Goal: Check status: Check status

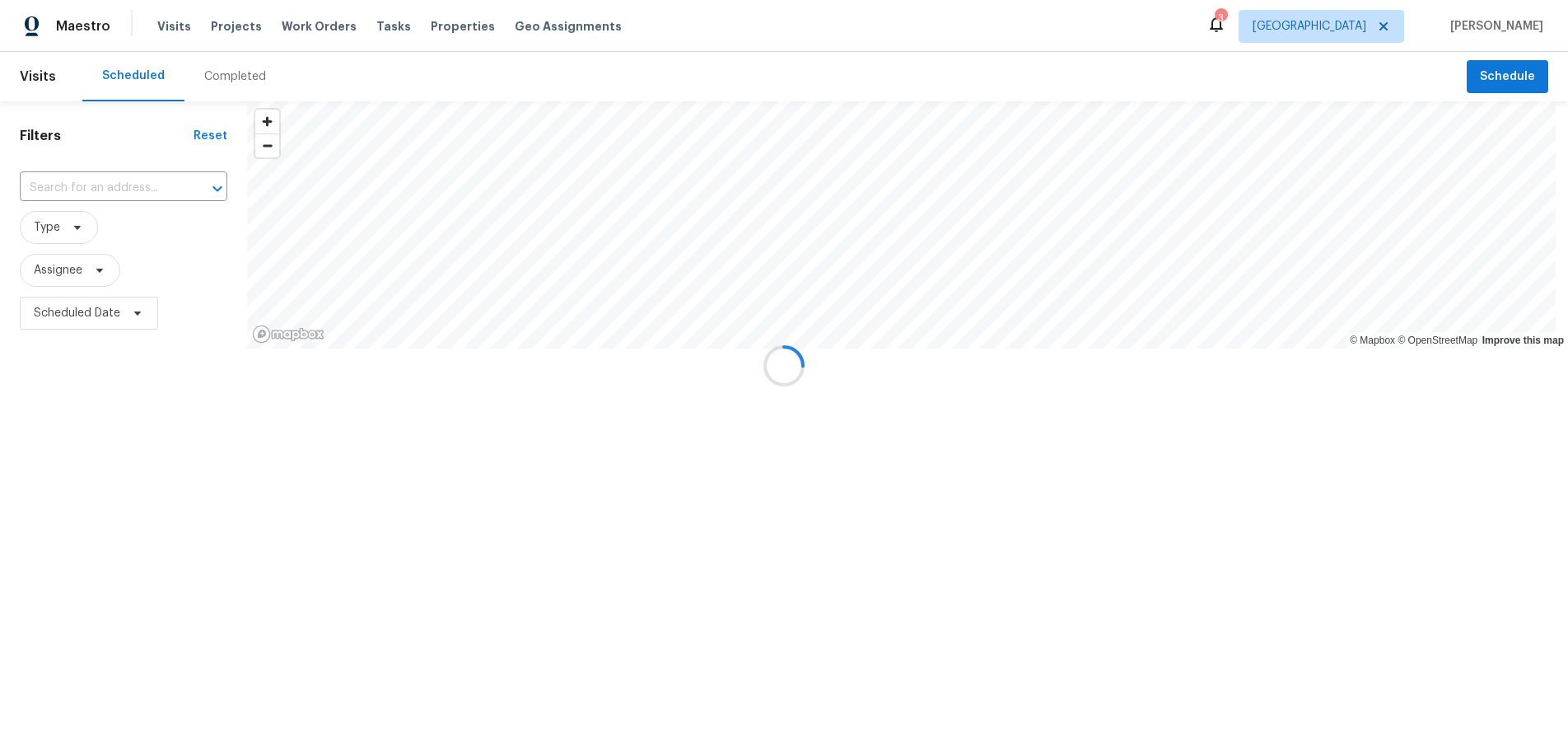
click at [73, 315] on div at bounding box center [784, 366] width 1568 height 731
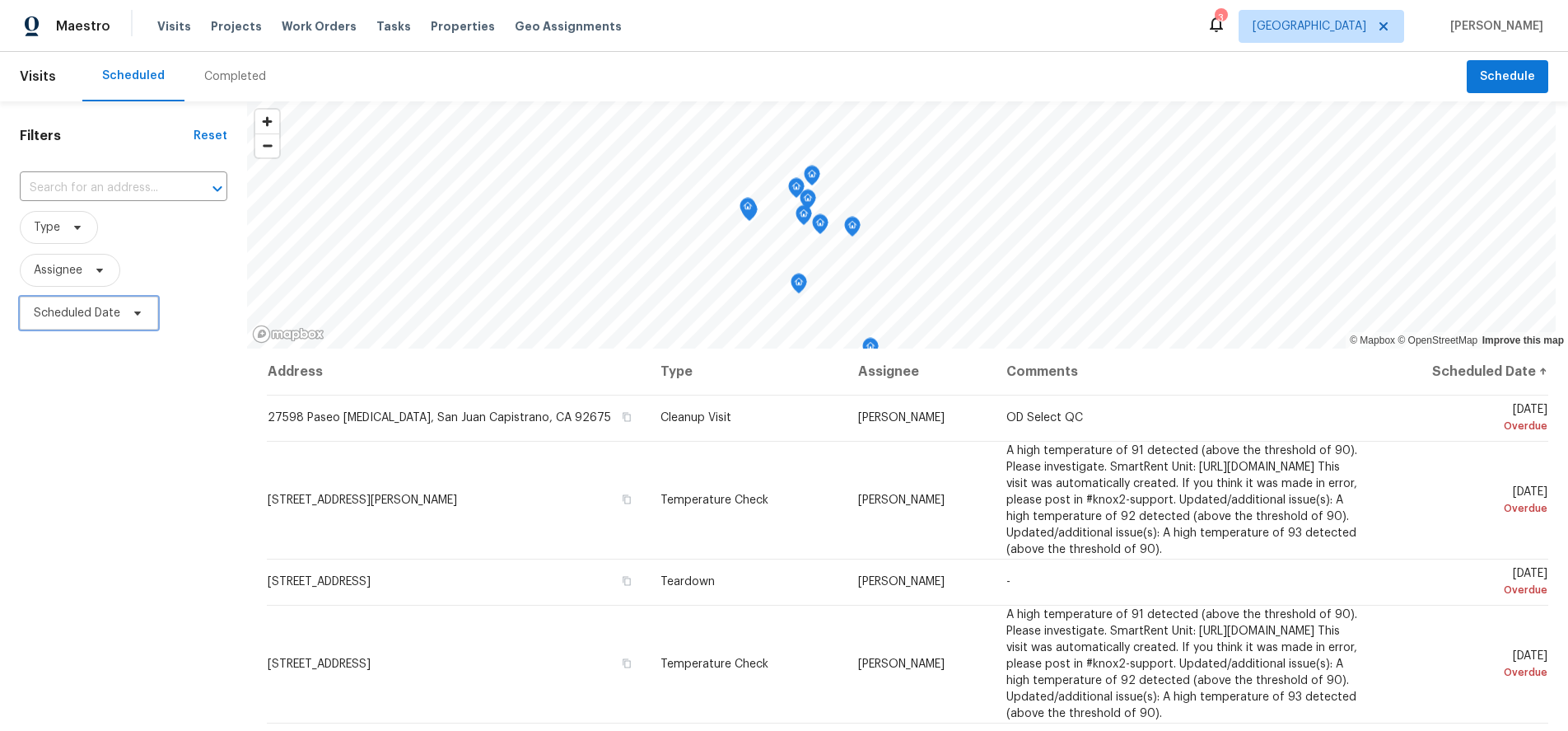
click at [84, 311] on span "Scheduled Date" at bounding box center [76, 313] width 86 height 17
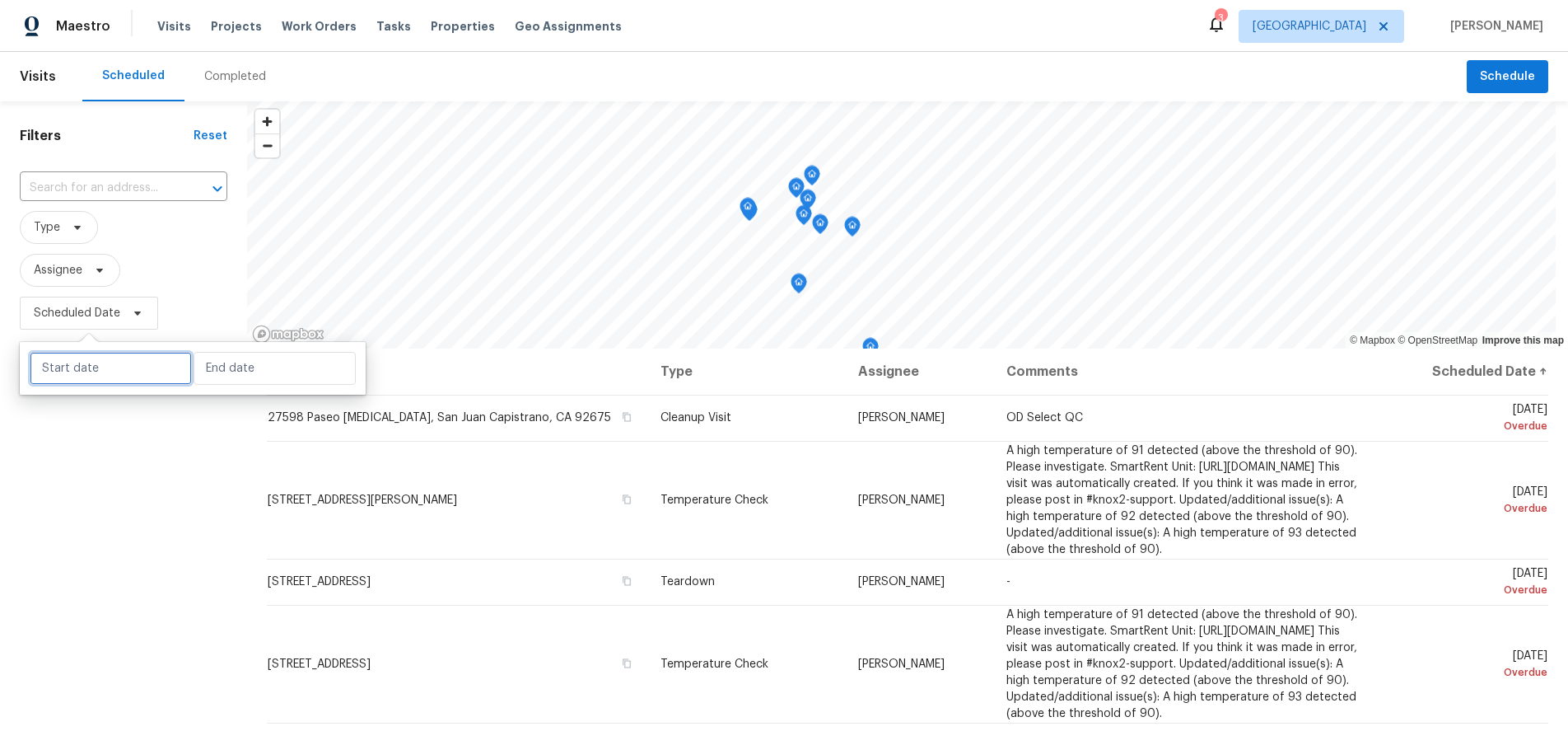
click at [112, 374] on input "text" at bounding box center [111, 368] width 163 height 33
select select "7"
select select "2025"
select select "8"
select select "2025"
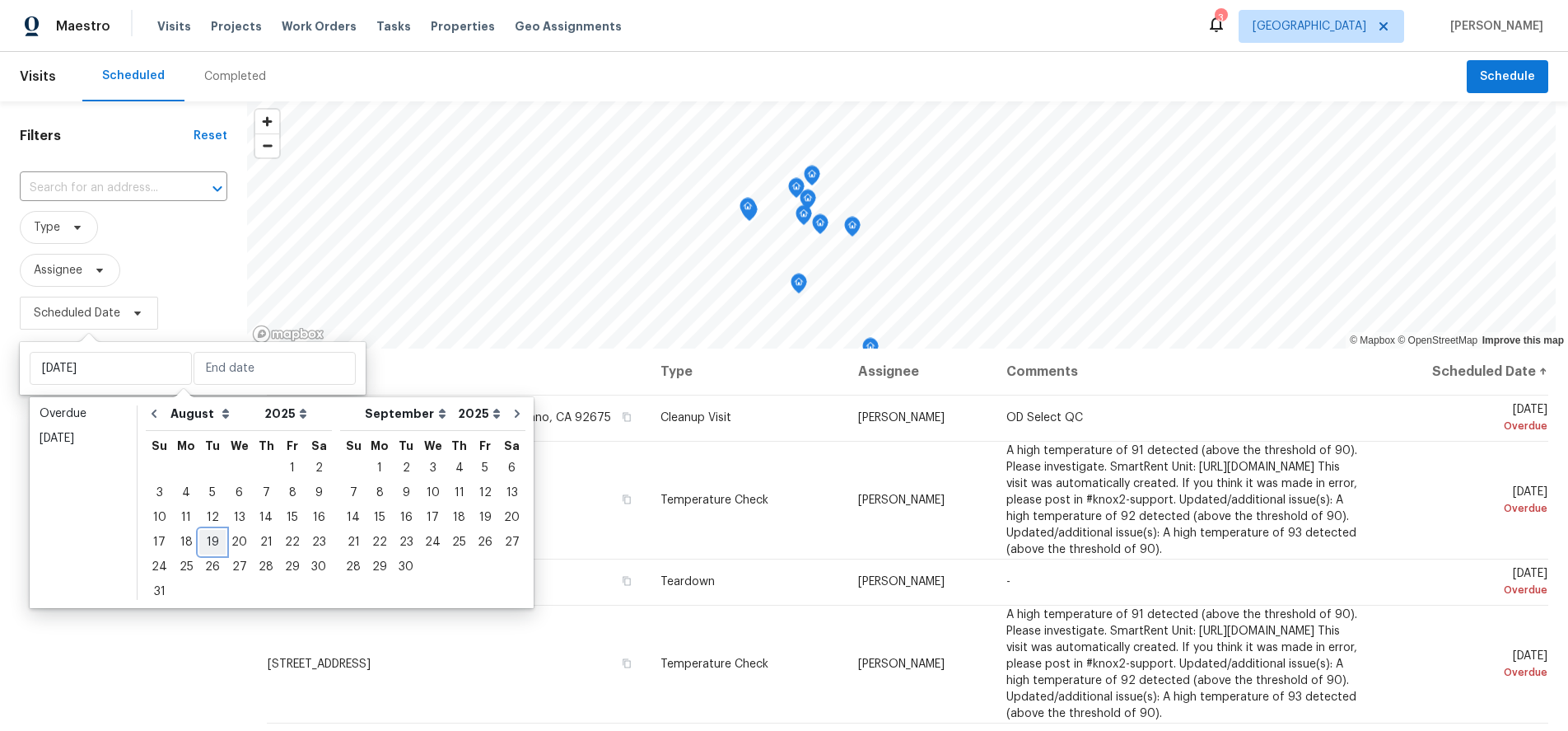
click at [207, 539] on div "19" at bounding box center [213, 542] width 26 height 23
type input "[DATE]"
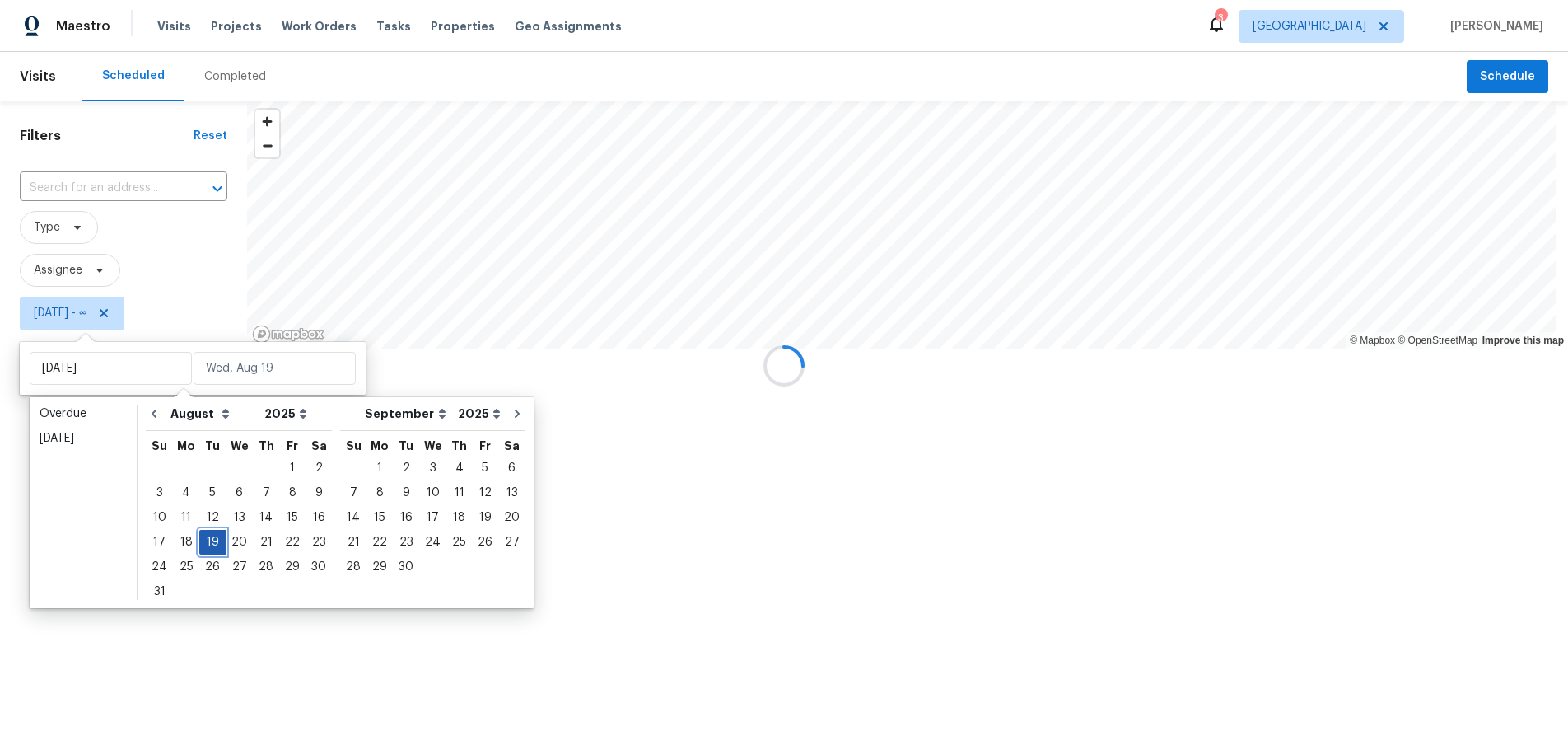
click at [207, 539] on div "19" at bounding box center [213, 542] width 26 height 23
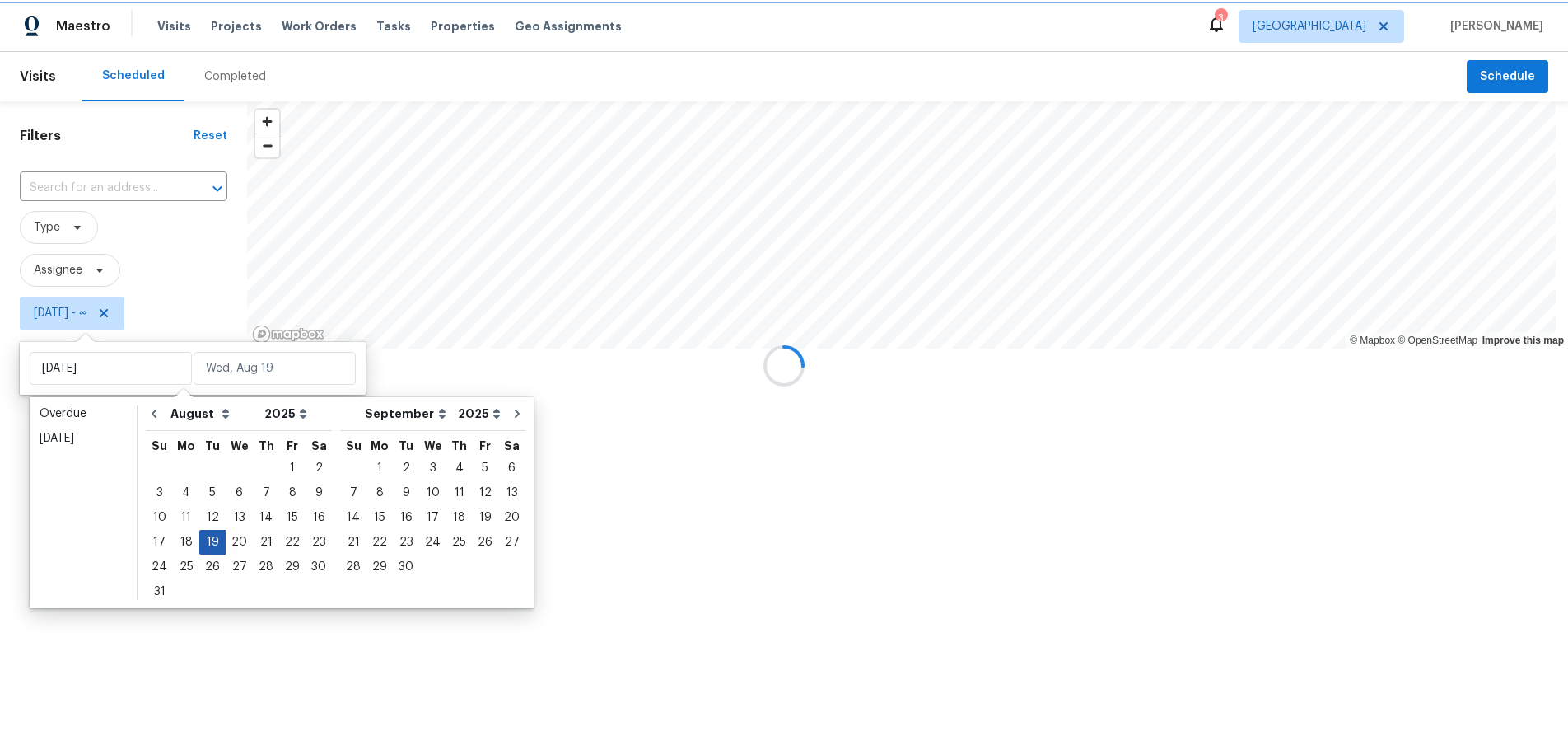
type input "[DATE]"
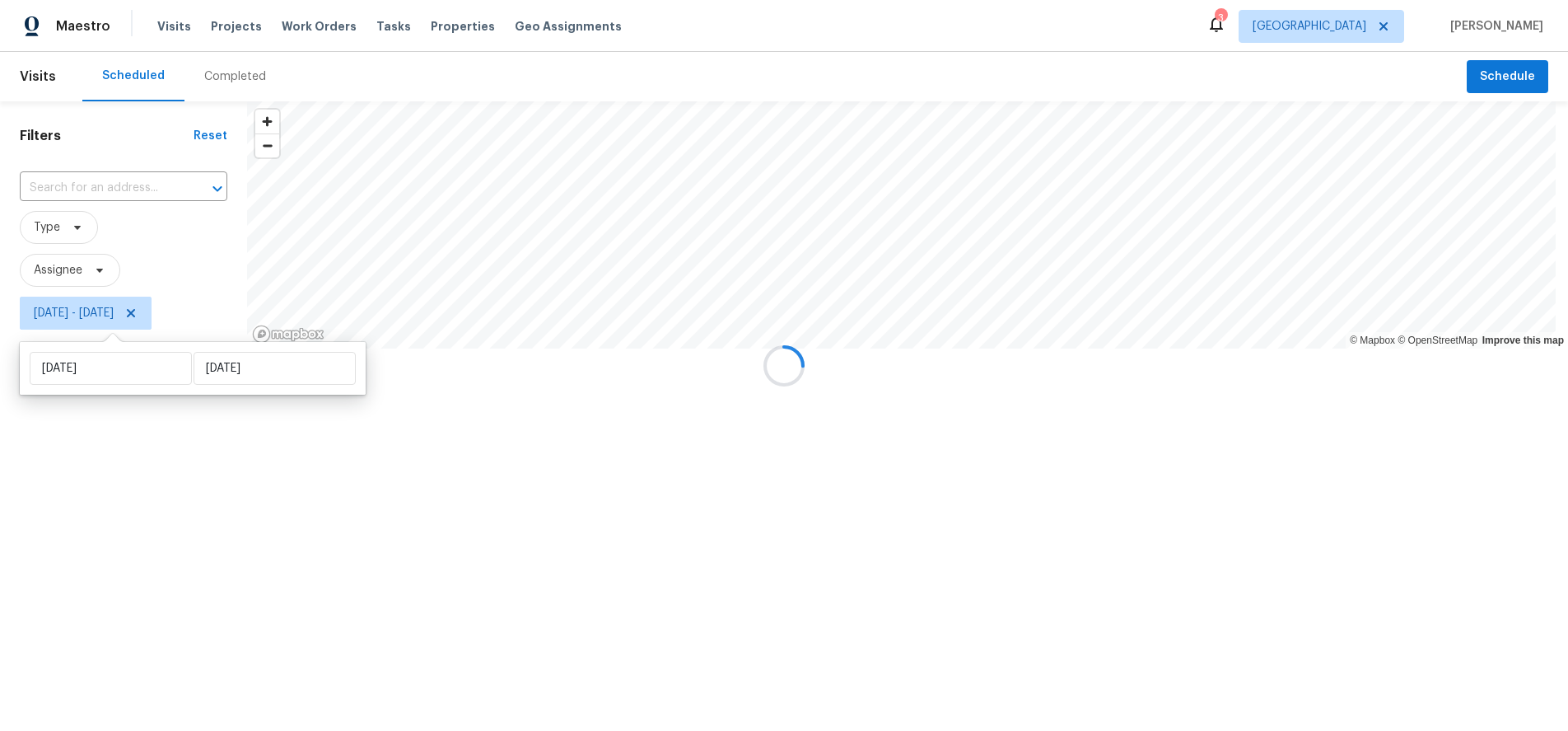
click at [97, 561] on div at bounding box center [784, 366] width 1568 height 731
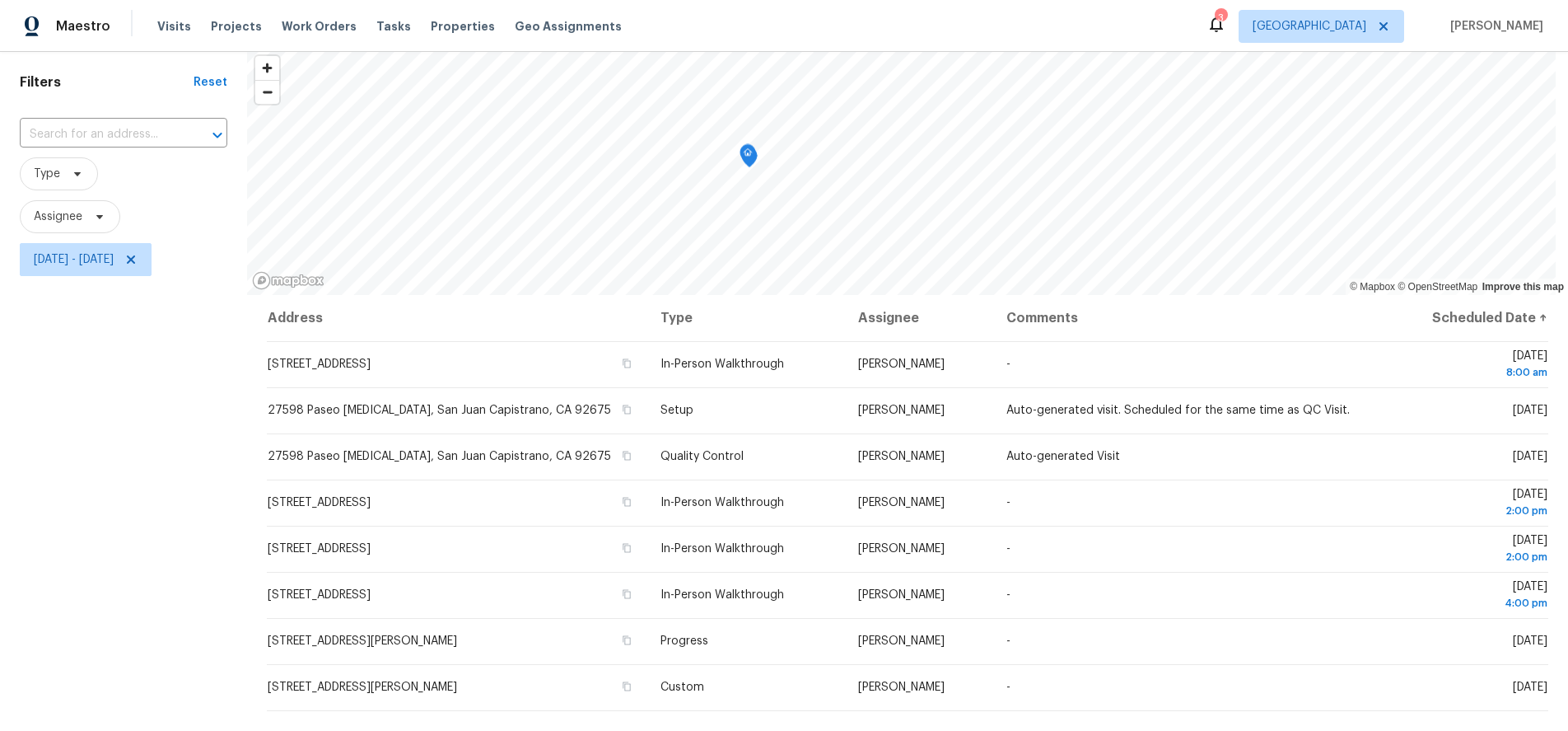
scroll to position [83, 0]
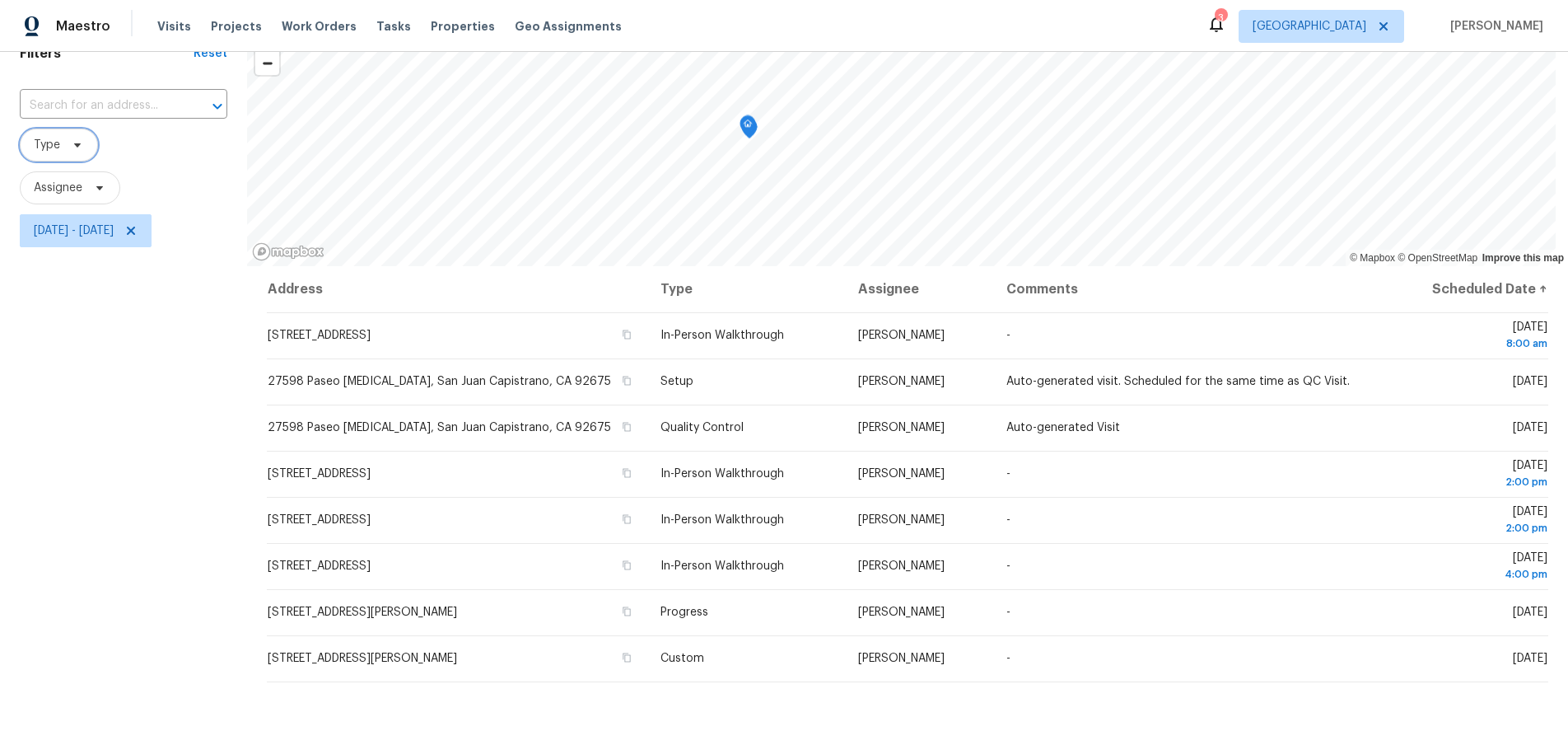
click at [63, 141] on span "Type" at bounding box center [59, 145] width 78 height 33
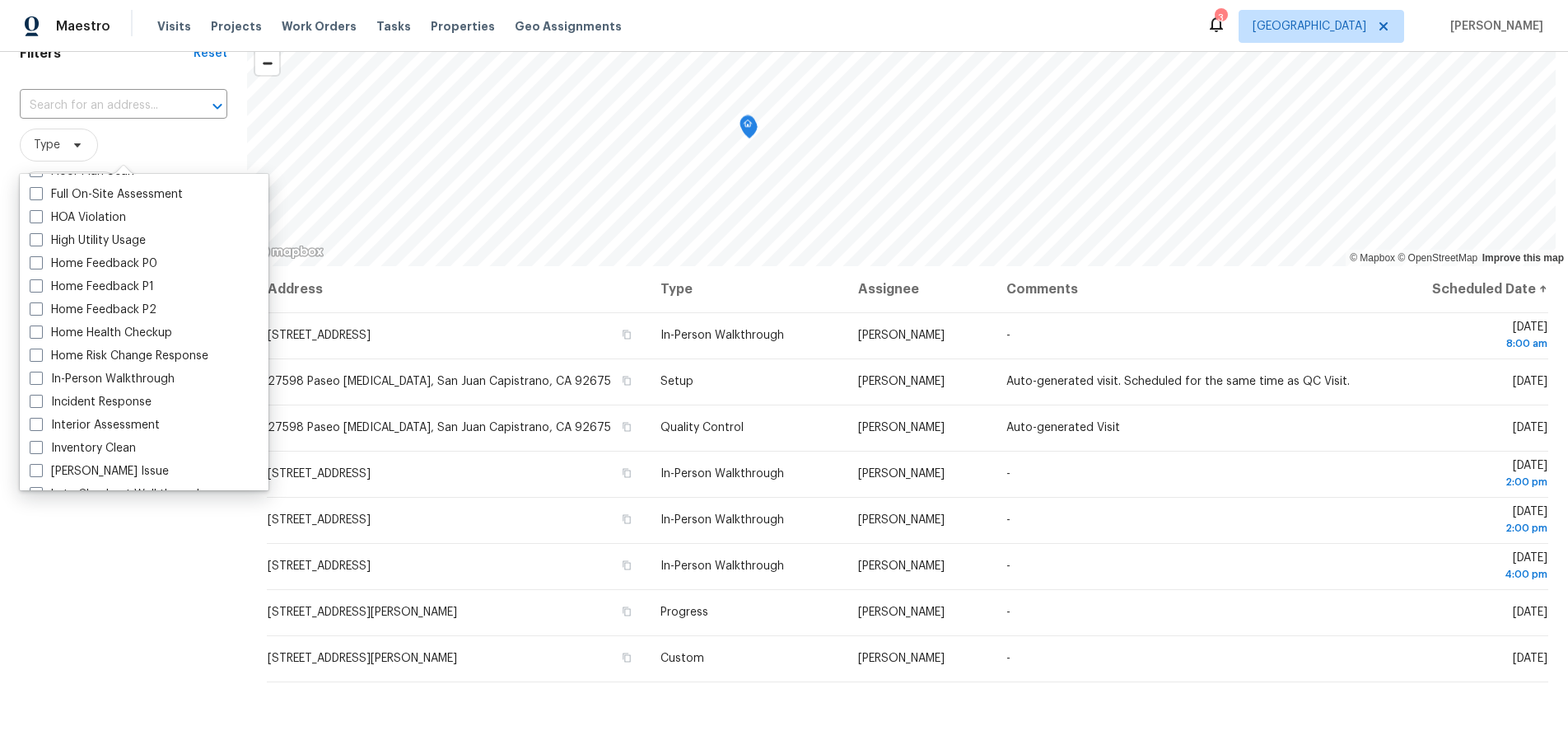
scroll to position [495, 0]
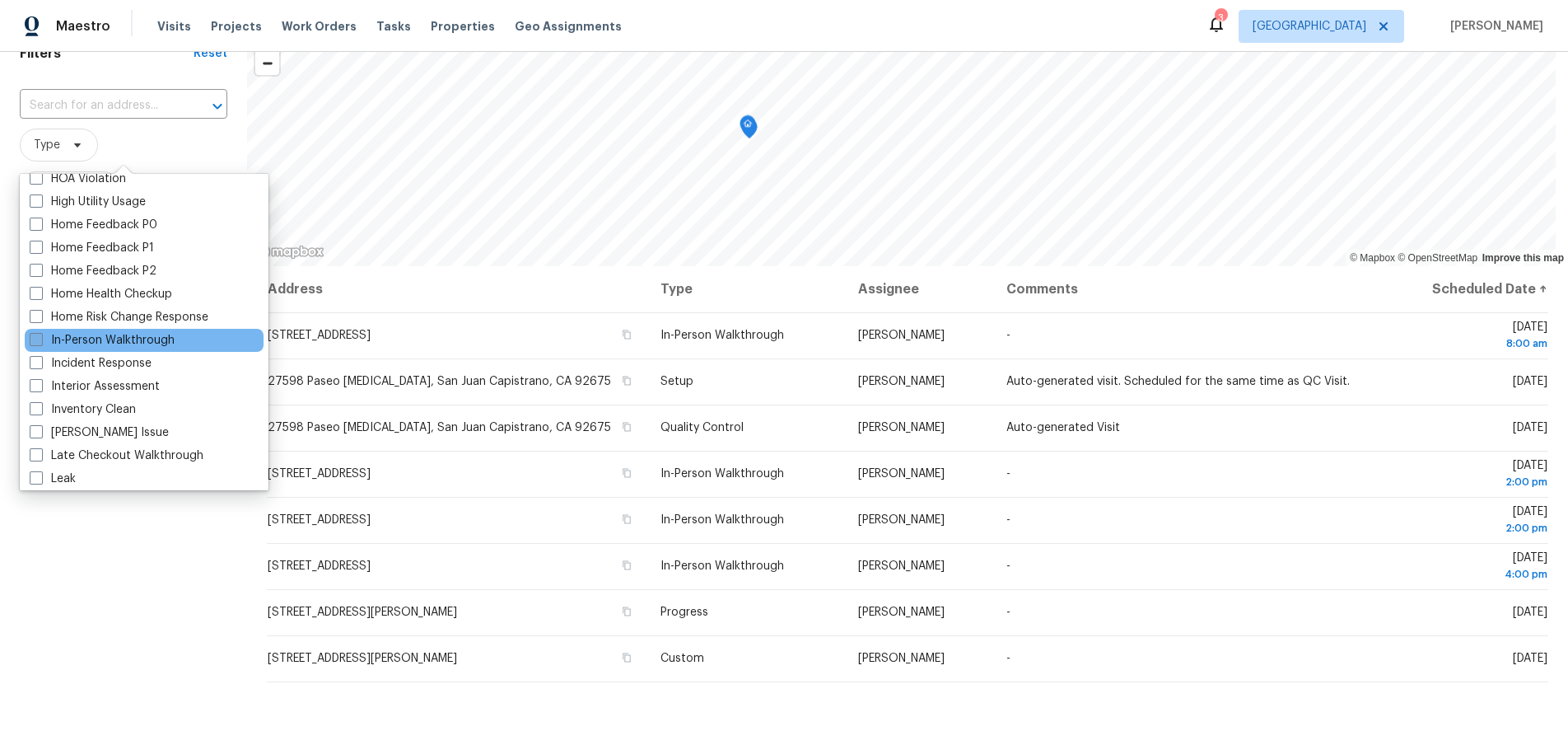
click at [39, 337] on span at bounding box center [36, 339] width 13 height 13
click at [39, 337] on input "In-Person Walkthrough" at bounding box center [35, 337] width 11 height 11
checkbox input "true"
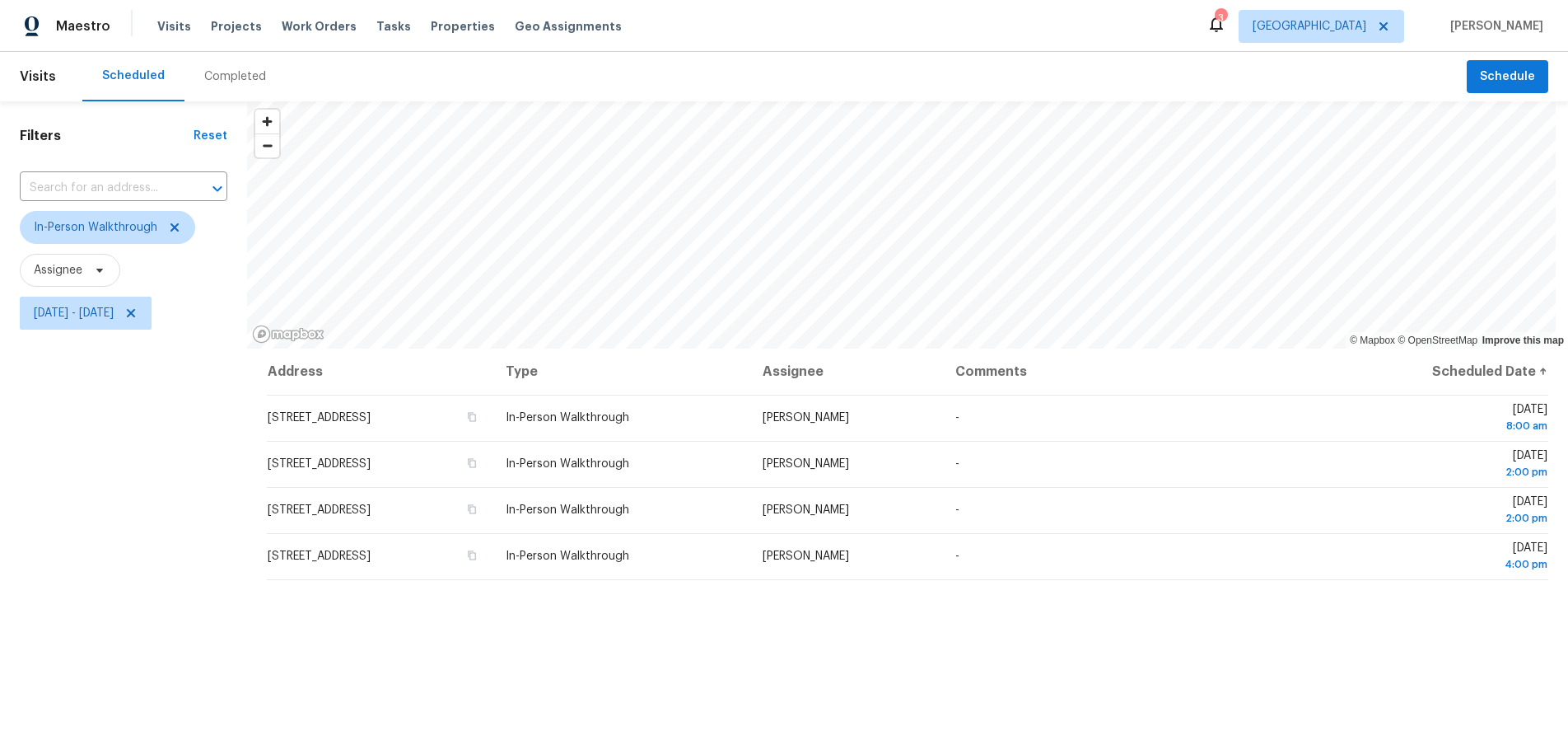
click at [870, 633] on div "Address Type Assignee Comments Scheduled Date ↑ [GEOGRAPHIC_DATA], [GEOGRAPHIC_…" at bounding box center [907, 641] width 1321 height 585
